Goal: Task Accomplishment & Management: Complete application form

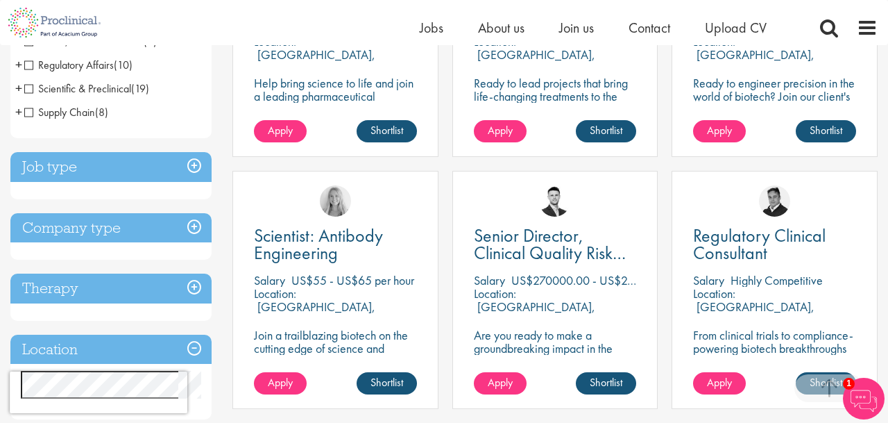
scroll to position [397, 0]
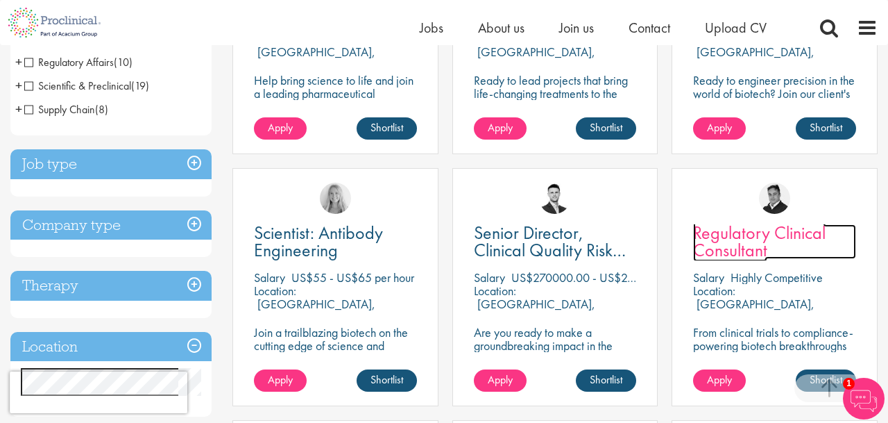
click at [797, 234] on span "Regulatory Clinical Consultant" at bounding box center [759, 241] width 133 height 41
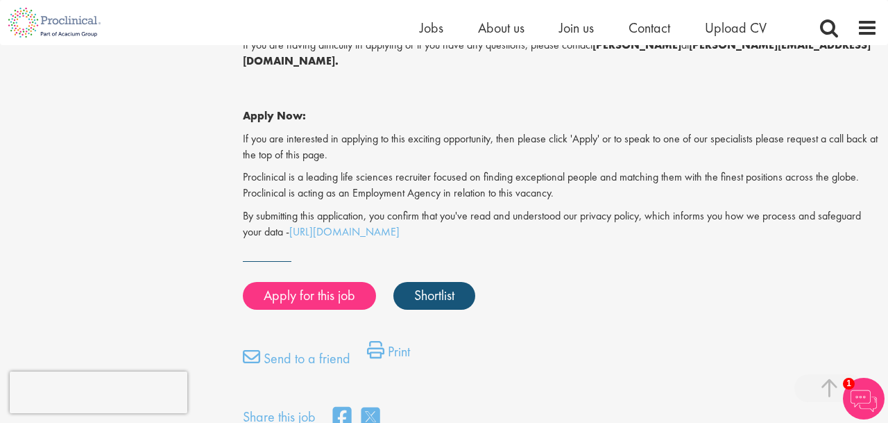
scroll to position [1262, 0]
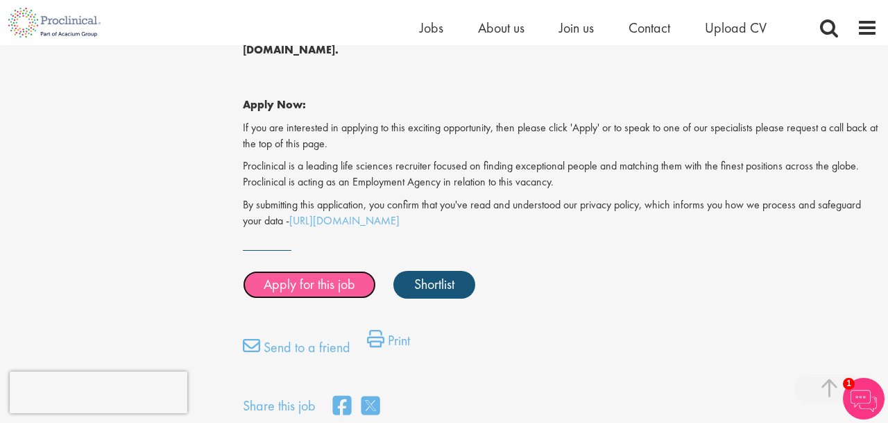
click at [345, 273] on link "Apply for this job" at bounding box center [309, 285] width 133 height 28
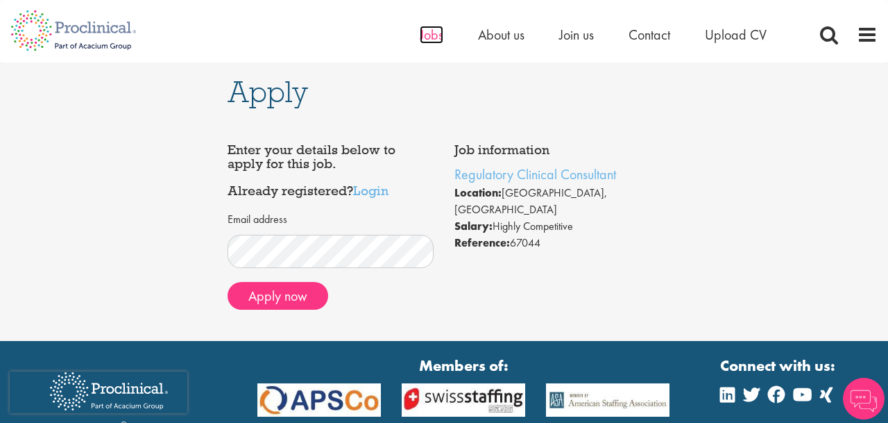
click at [420, 28] on span "Jobs" at bounding box center [432, 35] width 24 height 18
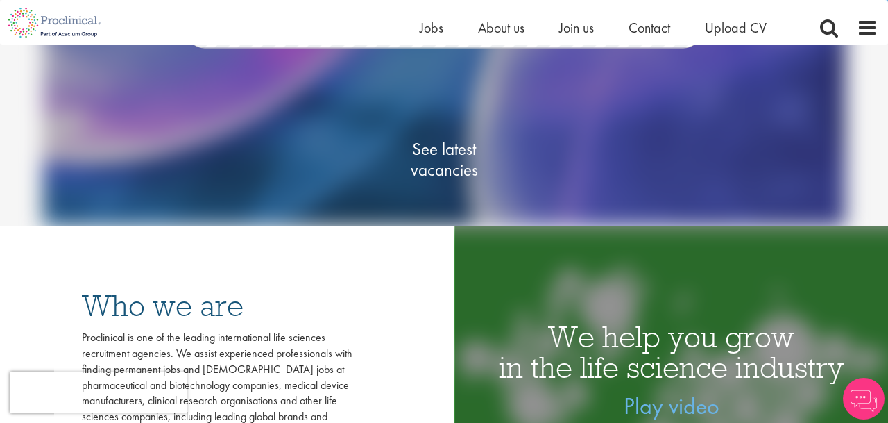
scroll to position [169, 0]
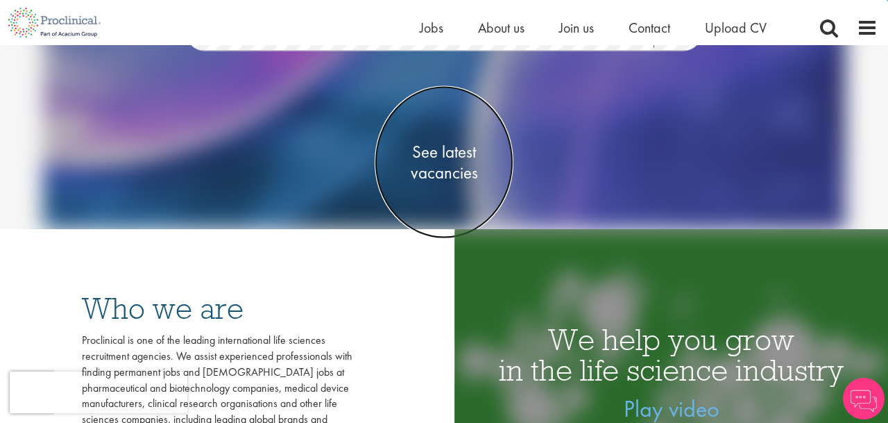
click at [446, 167] on span "See latest vacancies" at bounding box center [444, 163] width 139 height 42
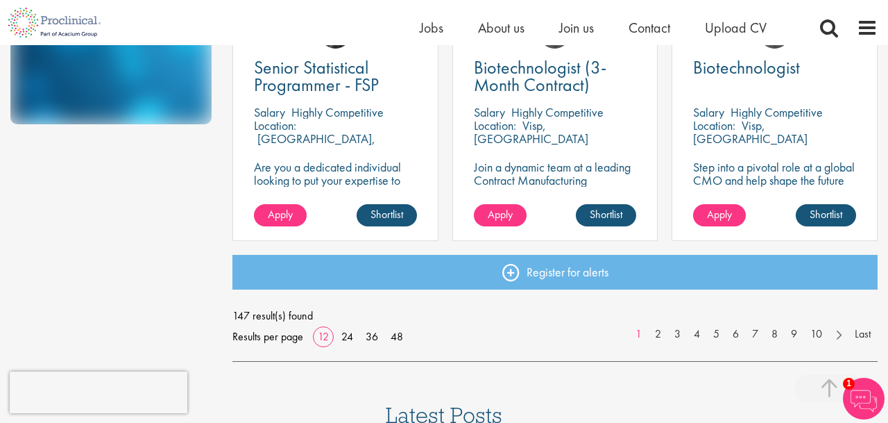
scroll to position [1069, 0]
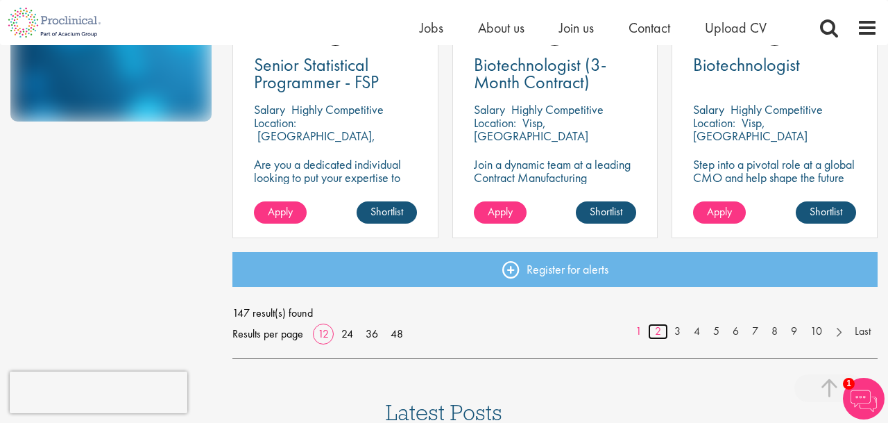
click at [658, 329] on link "2" at bounding box center [658, 331] width 20 height 16
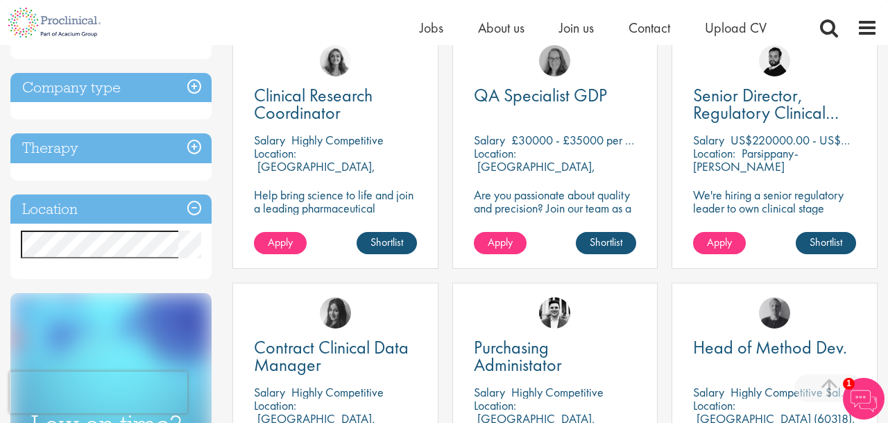
scroll to position [539, 0]
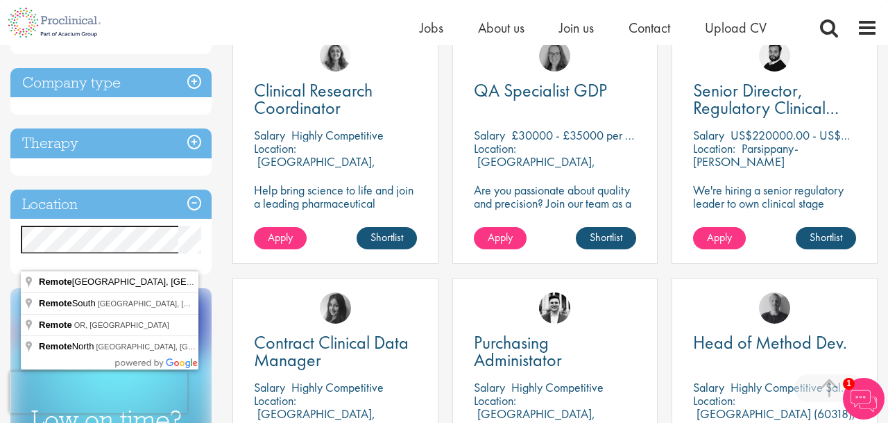
click at [199, 176] on div "Therapy Analgesics & Anaesthetics (14) Animal Health (2) Cardiovascular (8) Der…" at bounding box center [110, 151] width 201 height 47
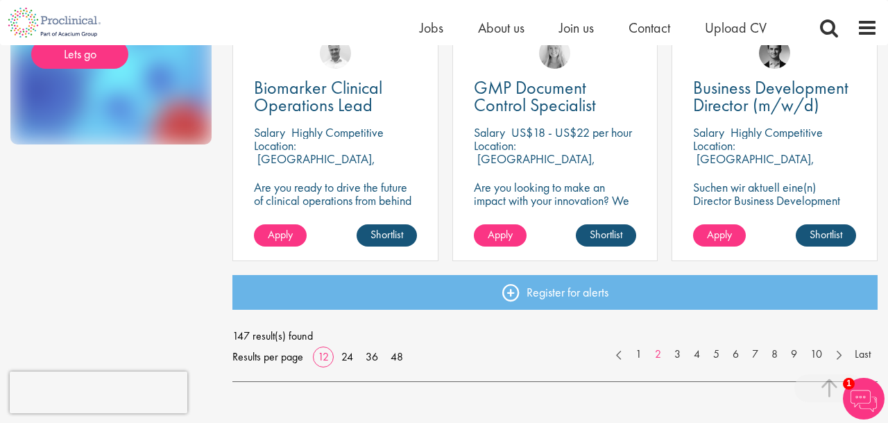
scroll to position [1045, 0]
click at [697, 353] on link "4" at bounding box center [697, 355] width 20 height 16
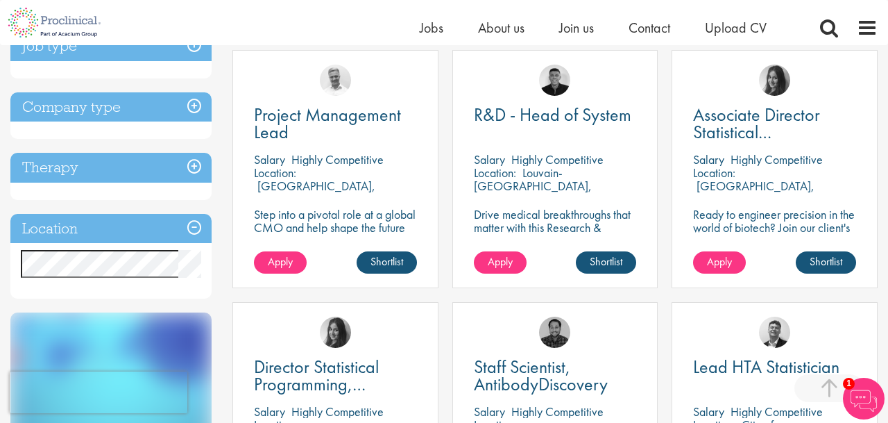
scroll to position [566, 0]
